Goal: Find specific page/section: Find specific page/section

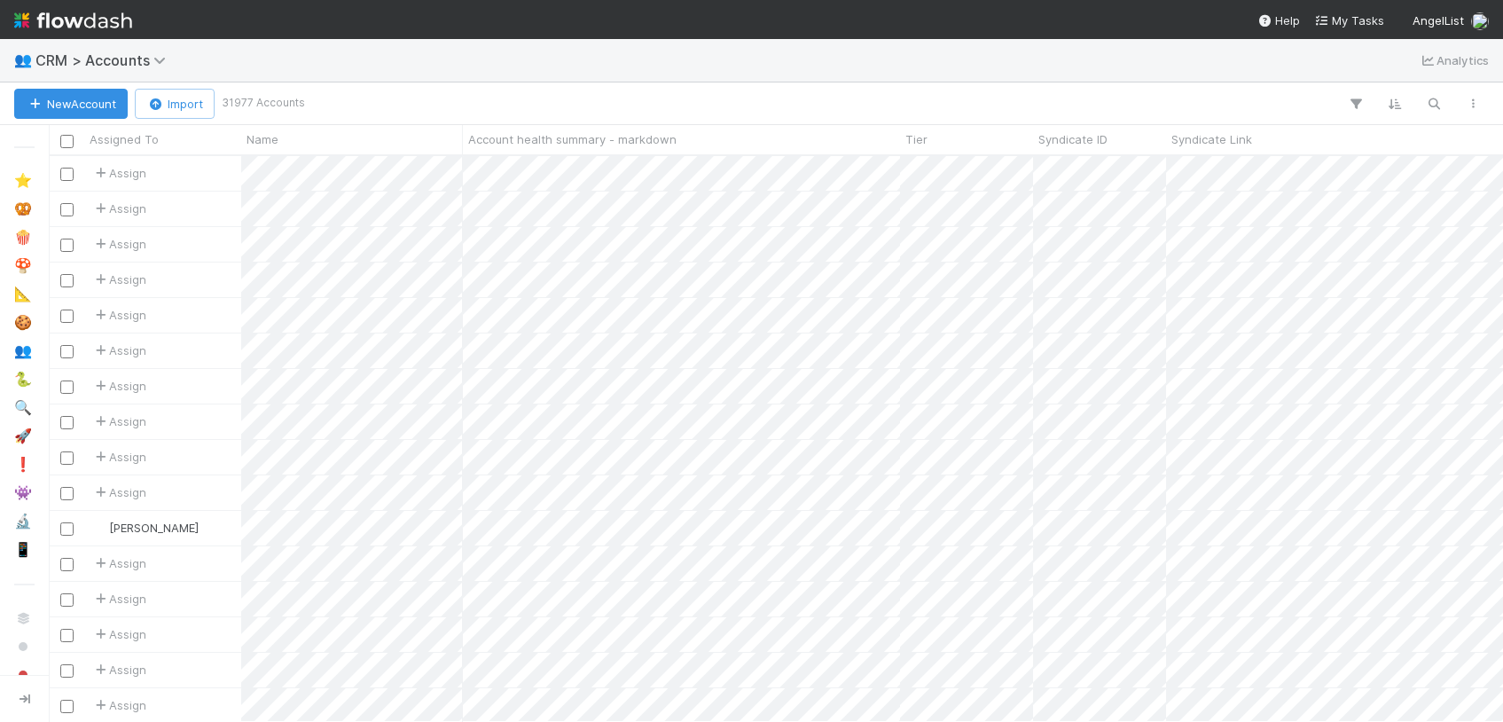
scroll to position [566, 1454]
click at [1430, 102] on icon "button" at bounding box center [1434, 104] width 18 height 16
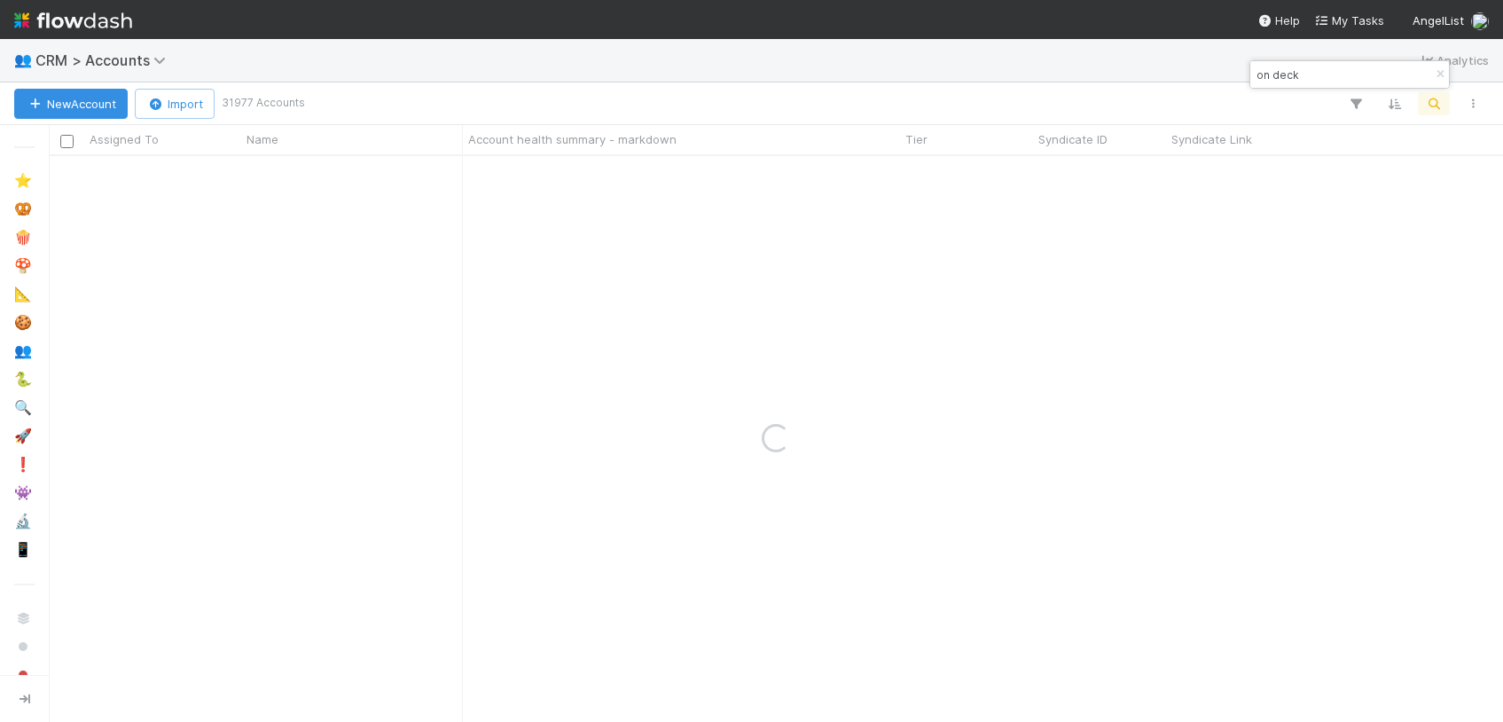
type input "on deck"
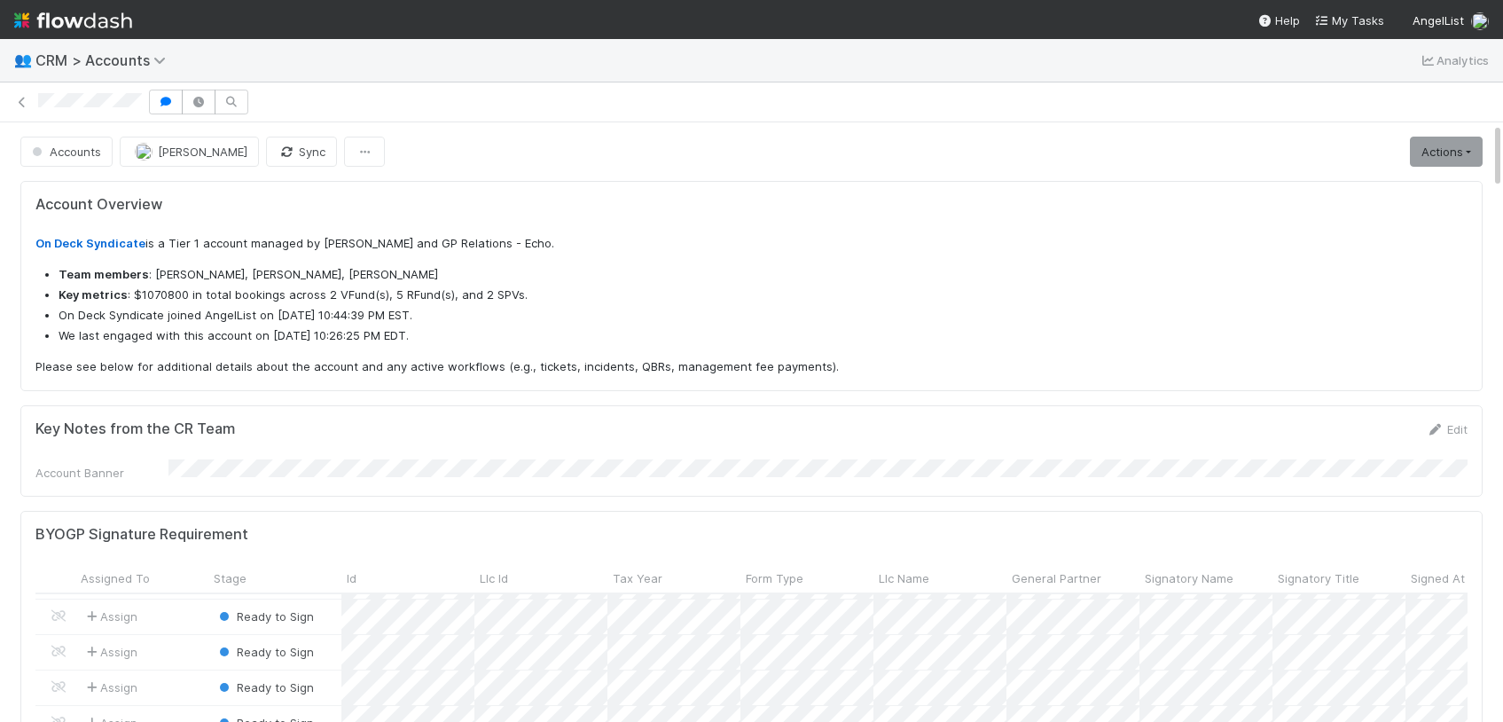
click at [121, 235] on p "On Deck Syndicate is a Tier 1 account managed by [PERSON_NAME] and GP Relations…" at bounding box center [751, 244] width 1432 height 18
click at [108, 249] on link "On Deck Syndicate" at bounding box center [90, 243] width 110 height 14
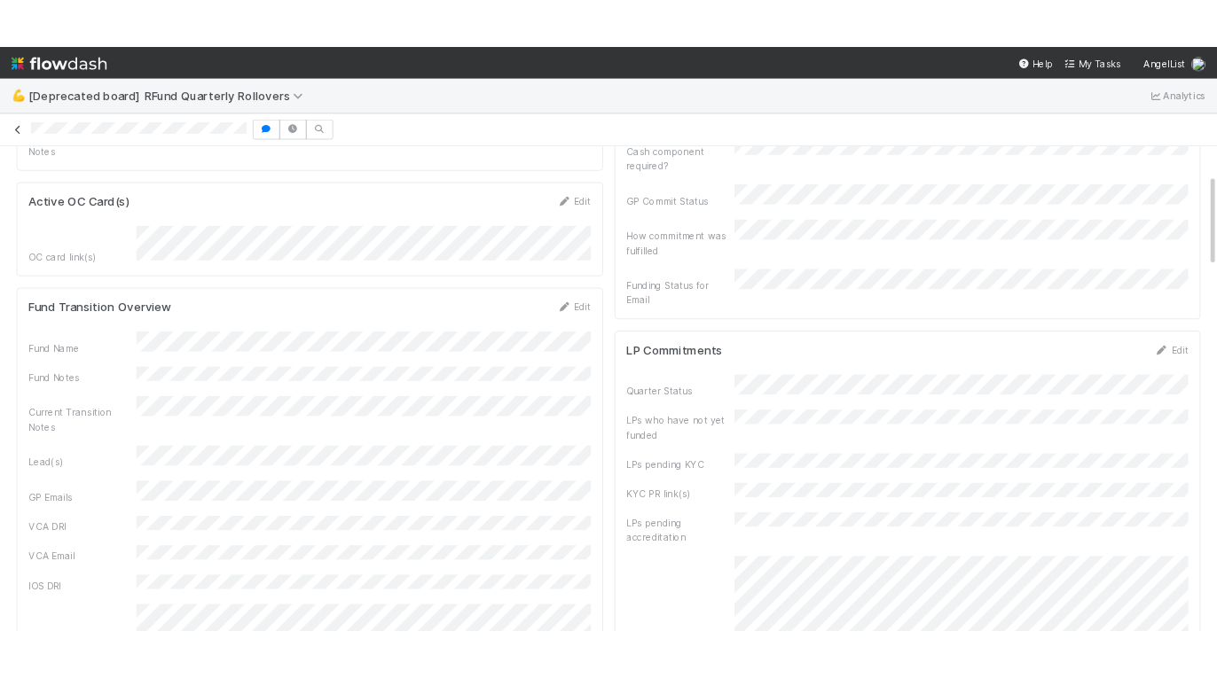
scroll to position [181, 0]
